Goal: Information Seeking & Learning: Learn about a topic

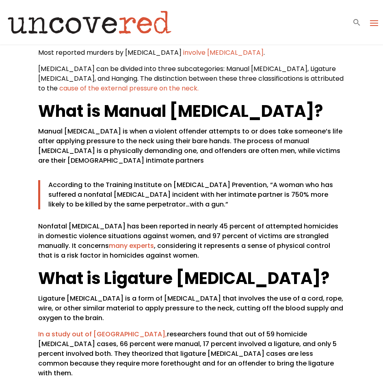
scroll to position [365, 0]
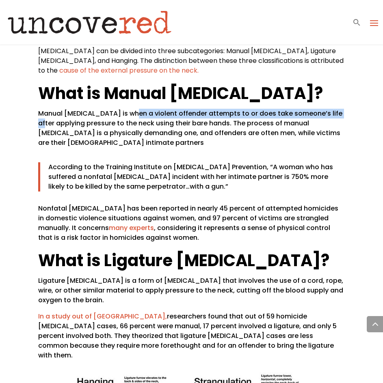
drag, startPoint x: 132, startPoint y: 104, endPoint x: 337, endPoint y: 104, distance: 204.6
click at [337, 109] on p "Manual [MEDICAL_DATA] is when a violent offender attempts to or does take someo…" at bounding box center [191, 131] width 306 height 45
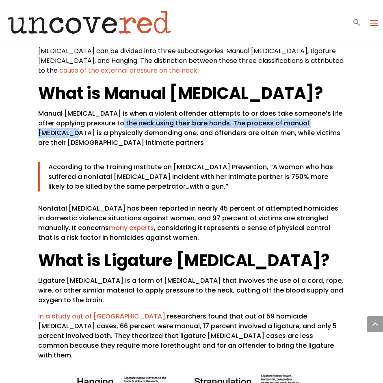
drag, startPoint x: 108, startPoint y: 117, endPoint x: 327, endPoint y: 117, distance: 219.6
click at [327, 117] on p "Manual [MEDICAL_DATA] is when a violent offender attempts to or does take someo…" at bounding box center [191, 131] width 306 height 45
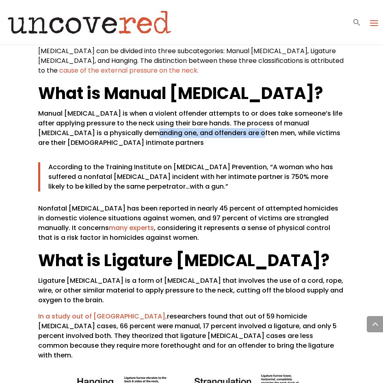
drag, startPoint x: 105, startPoint y: 125, endPoint x: 205, endPoint y: 125, distance: 99.9
click at [205, 125] on p "Manual [MEDICAL_DATA] is when a violent offender attempts to or does take someo…" at bounding box center [191, 131] width 306 height 45
click at [218, 136] on p "Manual [MEDICAL_DATA] is when a violent offender attempts to or does take someo…" at bounding box center [191, 131] width 306 height 45
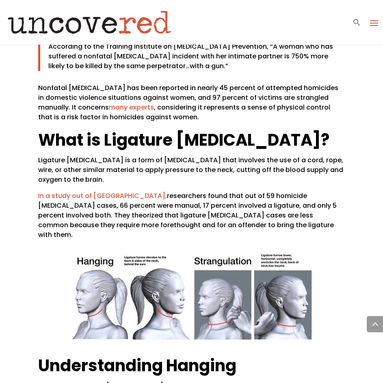
scroll to position [487, 0]
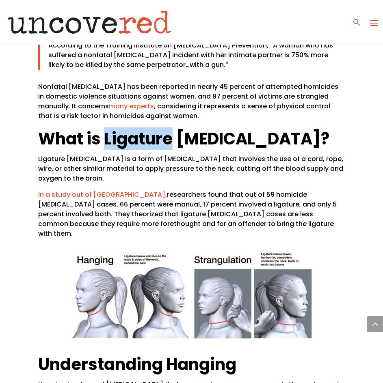
drag, startPoint x: 106, startPoint y: 134, endPoint x: 174, endPoint y: 134, distance: 68.2
click at [174, 134] on strong "What is Ligature [MEDICAL_DATA]?" at bounding box center [183, 138] width 291 height 23
click at [127, 154] on p "Ligature [MEDICAL_DATA] is a form of [MEDICAL_DATA] that involves the use of a …" at bounding box center [191, 172] width 306 height 36
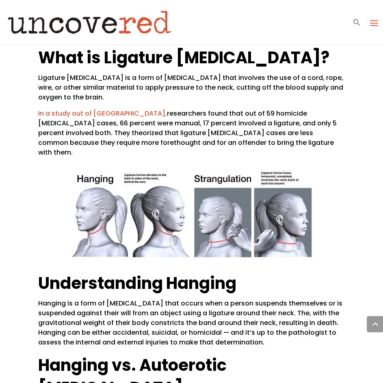
scroll to position [528, 0]
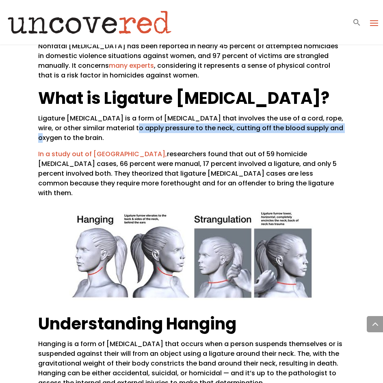
drag, startPoint x: 125, startPoint y: 119, endPoint x: 329, endPoint y: 119, distance: 204.2
click at [329, 119] on p "Ligature [MEDICAL_DATA] is a form of [MEDICAL_DATA] that involves the use of a …" at bounding box center [191, 132] width 306 height 36
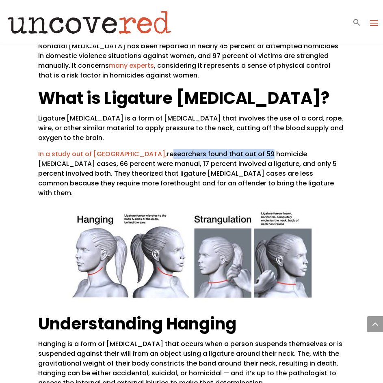
drag, startPoint x: 123, startPoint y: 145, endPoint x: 220, endPoint y: 145, distance: 97.8
click at [220, 149] on p "In a study out of [GEOGRAPHIC_DATA], researchers found that out of 59 homicide …" at bounding box center [191, 173] width 306 height 49
click at [239, 150] on p "In a study out of [GEOGRAPHIC_DATA], researchers found that out of 59 homicide …" at bounding box center [191, 173] width 306 height 49
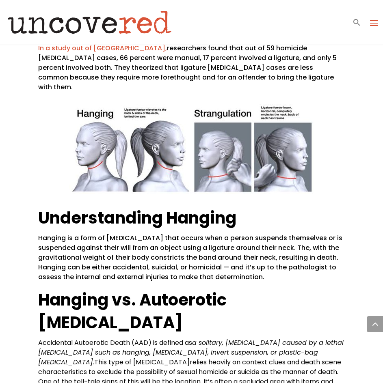
scroll to position [650, 0]
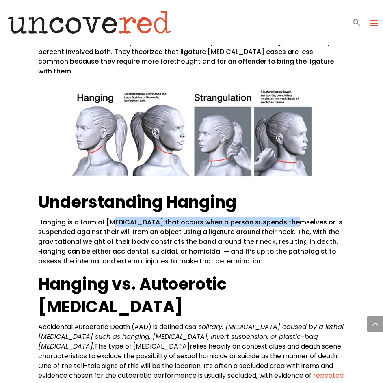
drag, startPoint x: 114, startPoint y: 205, endPoint x: 294, endPoint y: 205, distance: 179.8
click at [294, 218] on p "Hanging is a form of [MEDICAL_DATA] that occurs when a person suspends themselv…" at bounding box center [191, 245] width 306 height 55
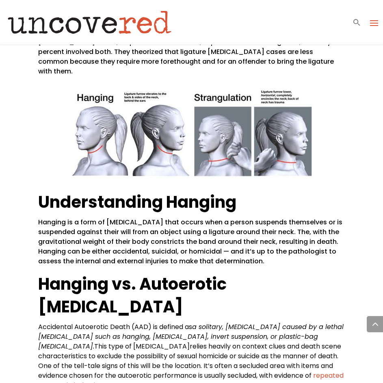
click at [260, 218] on p "Hanging is a form of [MEDICAL_DATA] that occurs when a person suspends themselv…" at bounding box center [191, 245] width 306 height 55
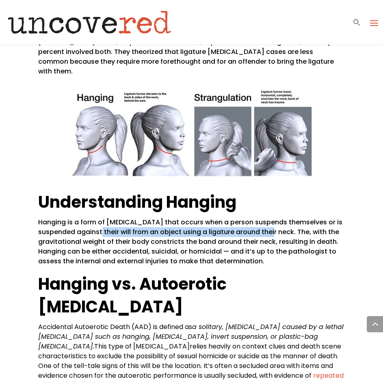
drag, startPoint x: 109, startPoint y: 214, endPoint x: 278, endPoint y: 214, distance: 169.7
click at [278, 218] on p "Hanging is a form of [MEDICAL_DATA] that occurs when a person suspends themselv…" at bounding box center [191, 245] width 306 height 55
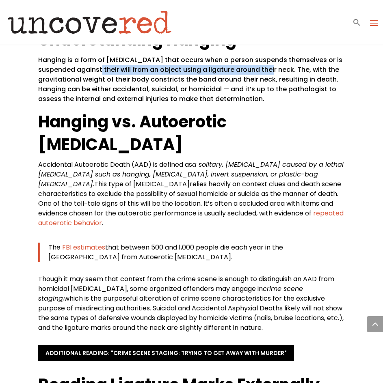
scroll to position [771, 0]
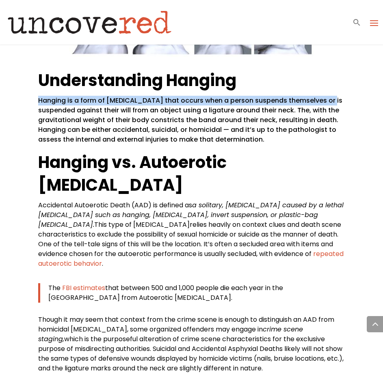
drag, startPoint x: 33, startPoint y: 81, endPoint x: 326, endPoint y: 82, distance: 293.1
click at [326, 82] on div "Understanding Cause of Death: [MEDICAL_DATA] Citizen Detective Resources , Cont…" at bounding box center [191, 198] width 383 height 1850
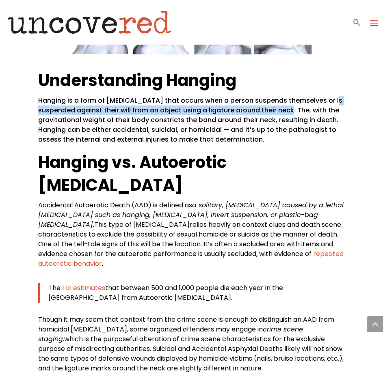
drag, startPoint x: 35, startPoint y: 92, endPoint x: 295, endPoint y: 92, distance: 260.6
click at [295, 92] on div "Understanding Cause of Death: [MEDICAL_DATA] Citizen Detective Resources , Cont…" at bounding box center [191, 198] width 383 height 1850
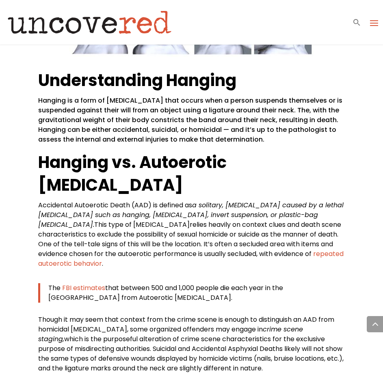
click at [277, 96] on p "Hanging is a form of [MEDICAL_DATA] that occurs when a person suspends themselv…" at bounding box center [191, 123] width 306 height 55
click at [274, 113] on p "Hanging is a form of [MEDICAL_DATA] that occurs when a person suspends themselv…" at bounding box center [191, 123] width 306 height 55
click at [273, 119] on p "Hanging is a form of [MEDICAL_DATA] that occurs when a person suspends themselv…" at bounding box center [191, 123] width 306 height 55
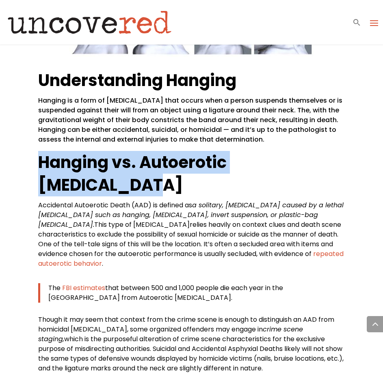
drag, startPoint x: 43, startPoint y: 144, endPoint x: 346, endPoint y: 144, distance: 303.2
click at [346, 144] on div "Understanding Cause of Death: [MEDICAL_DATA] Citizen Detective Resources , Cont…" at bounding box center [191, 198] width 383 height 1850
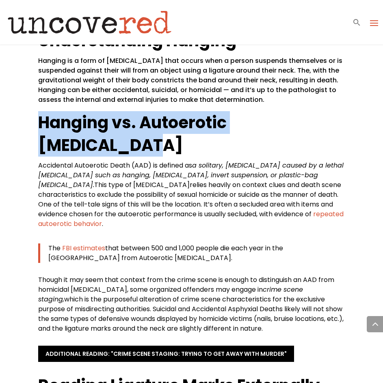
scroll to position [812, 0]
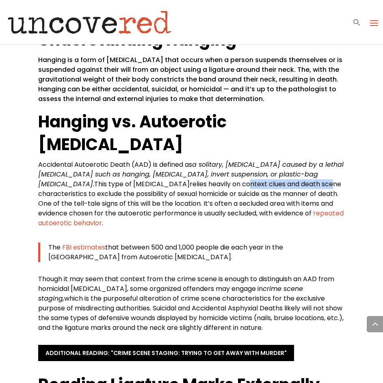
drag, startPoint x: 225, startPoint y: 143, endPoint x: 307, endPoint y: 138, distance: 82.2
click at [307, 179] on span "relies heavily on context clues and death scene characteristics to exclude the …" at bounding box center [189, 198] width 303 height 39
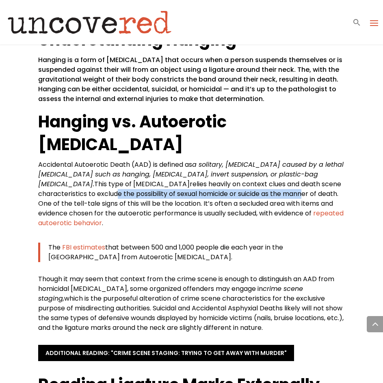
drag, startPoint x: 114, startPoint y: 152, endPoint x: 227, endPoint y: 168, distance: 113.6
click at [301, 179] on span "relies heavily on context clues and death scene characteristics to exclude the …" at bounding box center [189, 198] width 303 height 39
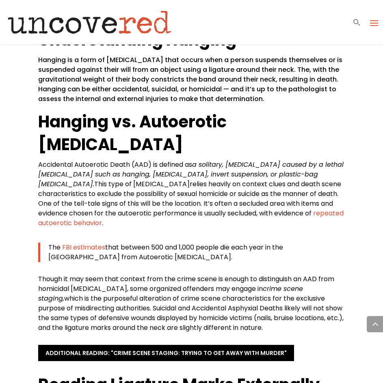
click at [51, 179] on span "relies heavily on context clues and death scene characteristics to exclude the …" at bounding box center [189, 198] width 303 height 39
click at [253, 179] on p "Accidental Autoerotic Death (AAD) is defined as a solitary, [MEDICAL_DATA] caus…" at bounding box center [191, 197] width 306 height 75
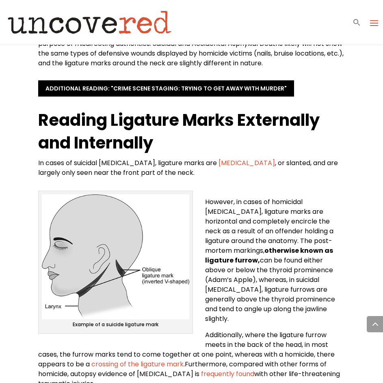
scroll to position [1055, 0]
